Goal: Task Accomplishment & Management: Manage account settings

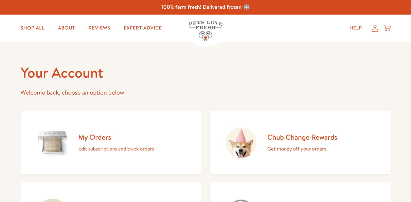
click at [101, 136] on h2 "My Orders" at bounding box center [116, 137] width 76 height 9
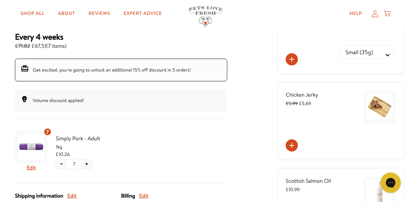
scroll to position [102, 0]
